Goal: Complete application form

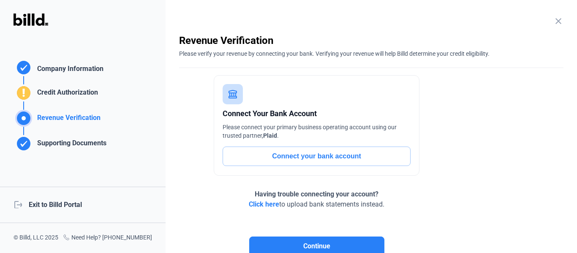
click at [117, 202] on div "logout Exit to Billd Portal" at bounding box center [82, 205] width 165 height 36
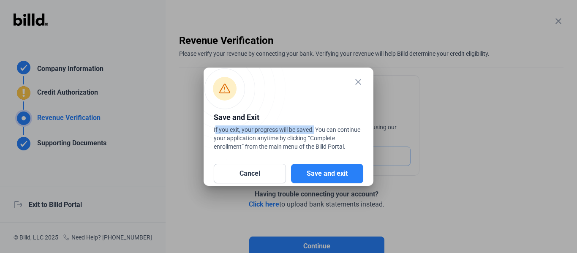
drag, startPoint x: 212, startPoint y: 130, endPoint x: 313, endPoint y: 127, distance: 100.9
click at [313, 127] on div "Save and Exit If you exit, your progress will be saved. You can continue your a…" at bounding box center [288, 130] width 170 height 46
copy div "If you exit, your progress will be saved"
click at [356, 172] on button "Save and exit" at bounding box center [327, 173] width 72 height 19
